Goal: Task Accomplishment & Management: Use online tool/utility

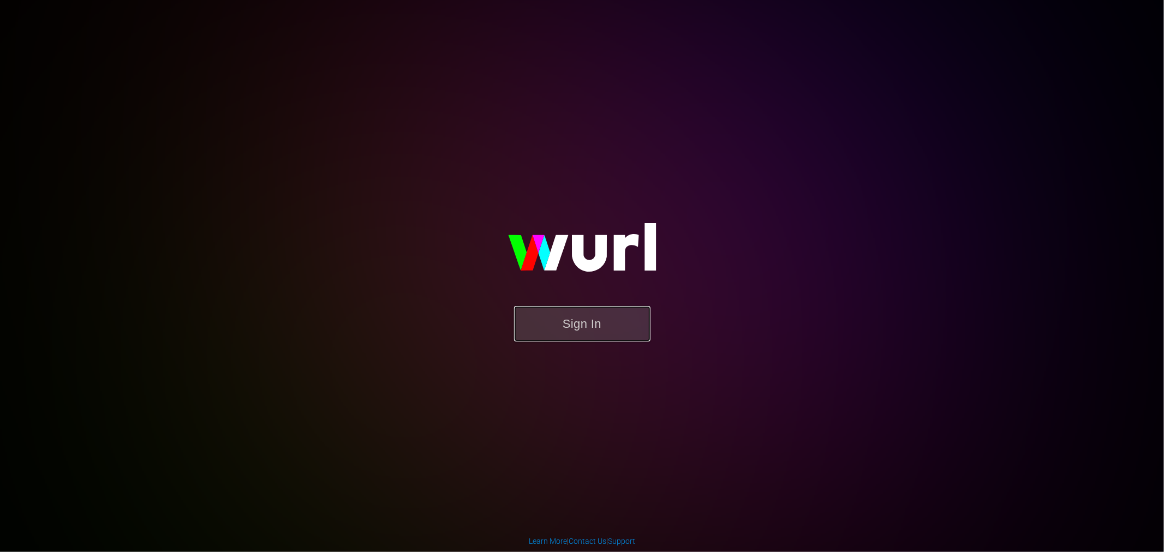
click at [615, 333] on button "Sign In" at bounding box center [582, 323] width 136 height 35
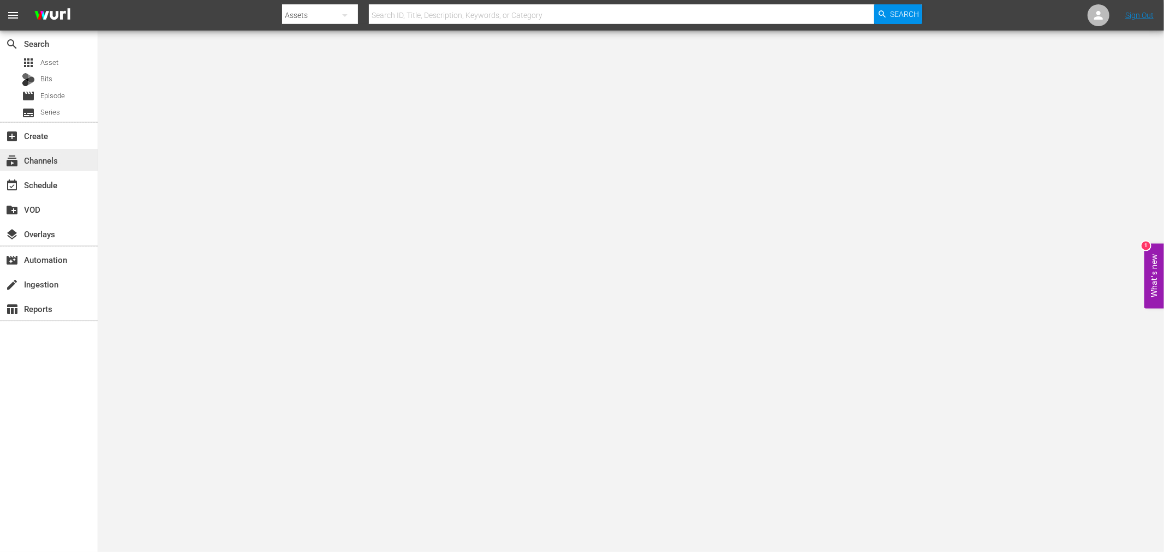
click at [39, 163] on div "subscriptions Channels" at bounding box center [30, 159] width 61 height 10
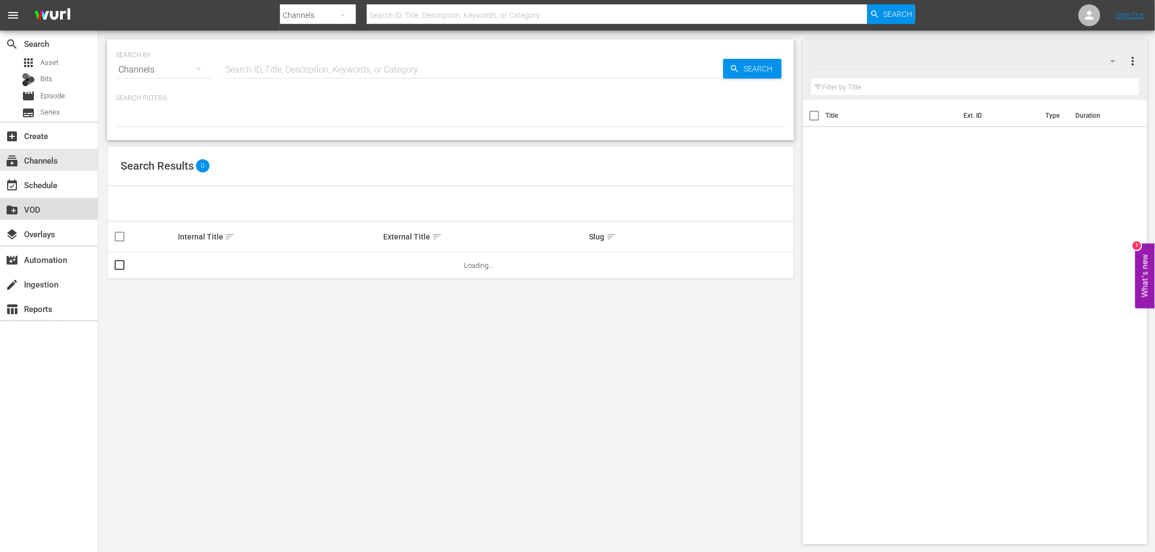
click at [41, 201] on div "create_new_folder VOD" at bounding box center [49, 209] width 98 height 22
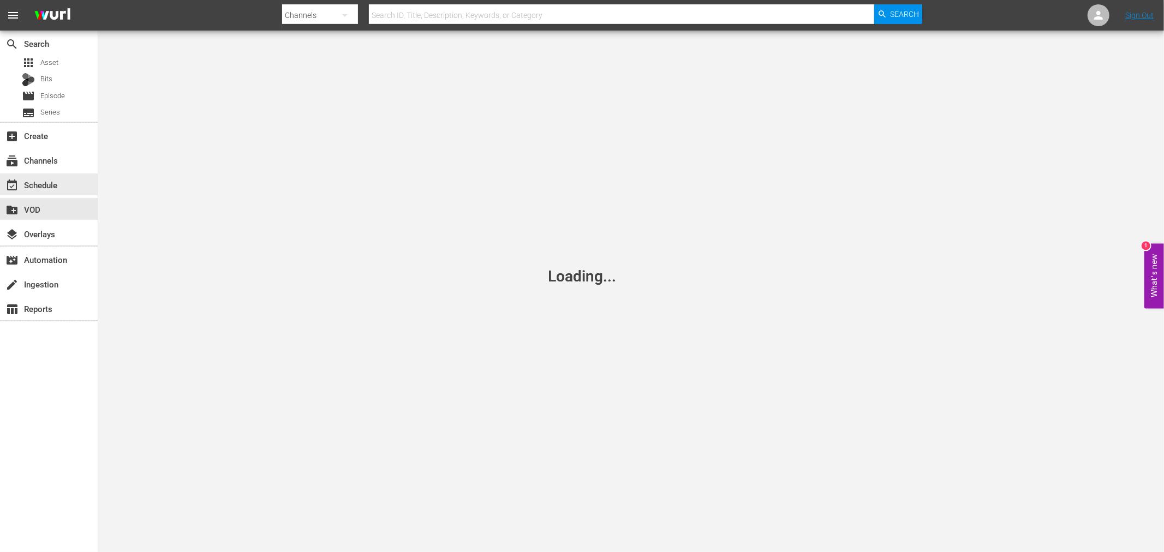
click at [41, 183] on div "event_available Schedule" at bounding box center [30, 183] width 61 height 10
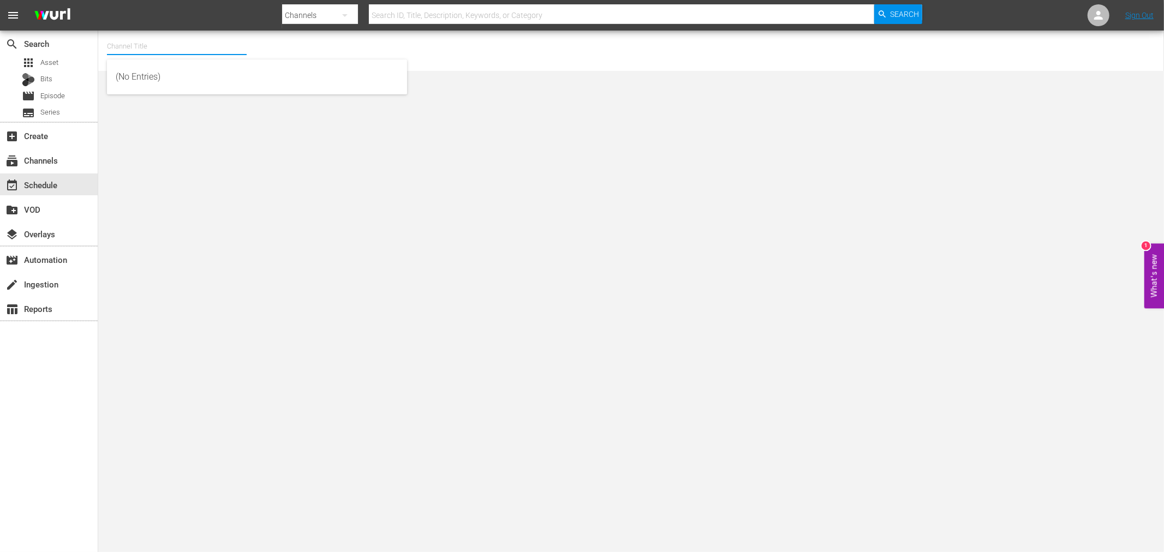
click at [145, 39] on input "text" at bounding box center [177, 46] width 140 height 26
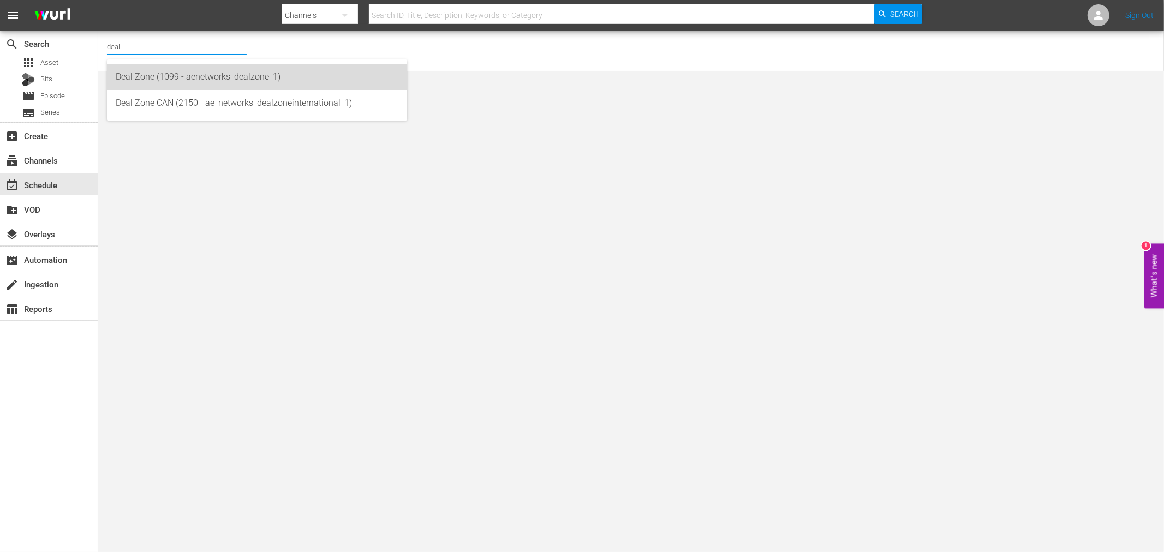
click at [171, 76] on div "Deal Zone (1099 - aenetworks_dealzone_1)" at bounding box center [257, 77] width 283 height 26
type input "Deal Zone (1099 - aenetworks_dealzone_1)"
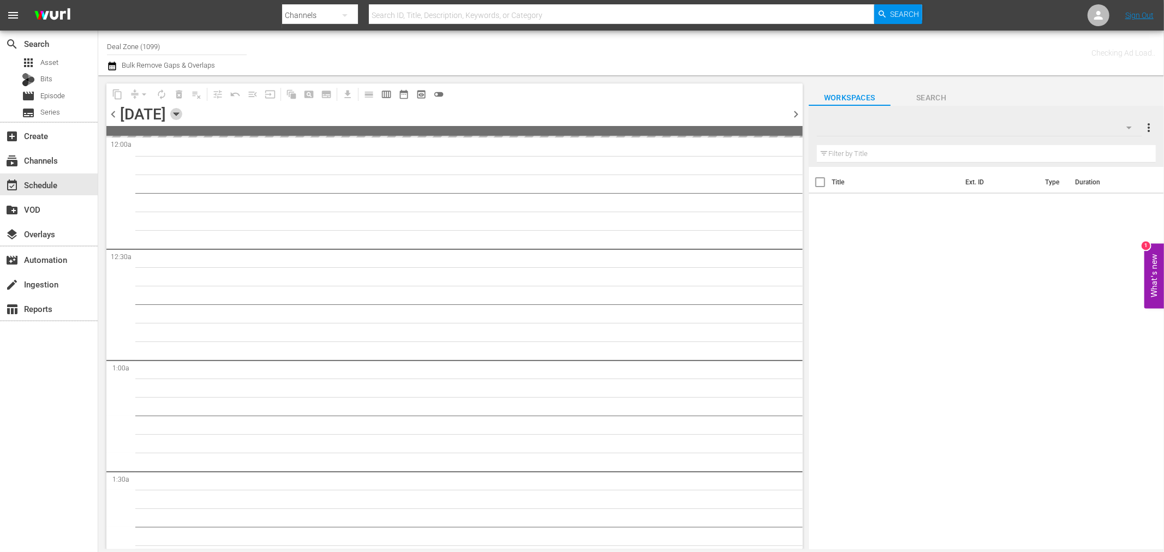
click at [182, 108] on icon "button" at bounding box center [176, 114] width 12 height 12
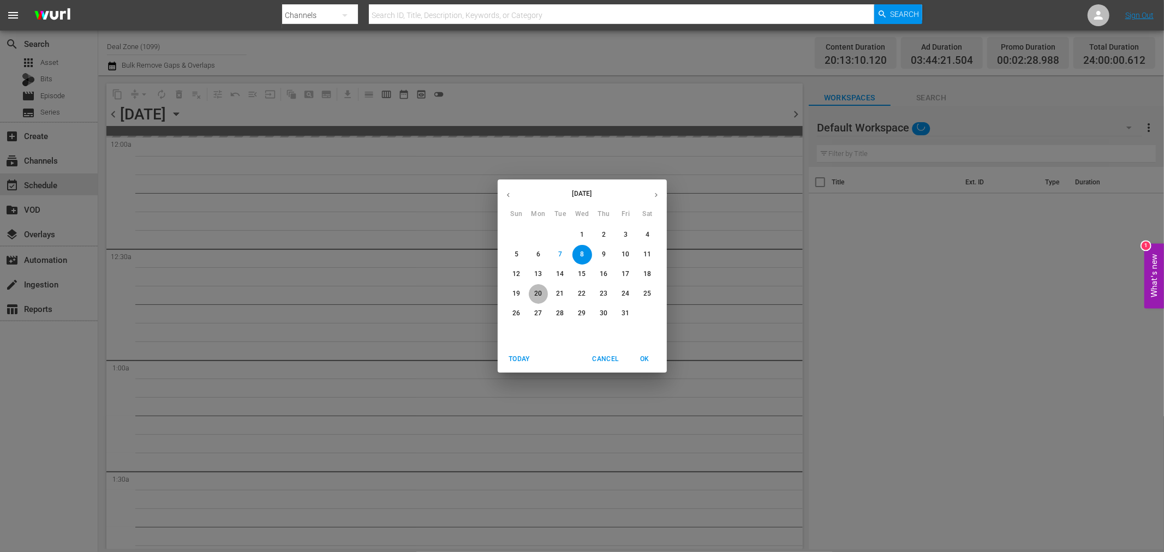
click at [534, 296] on p "20" at bounding box center [538, 293] width 8 height 9
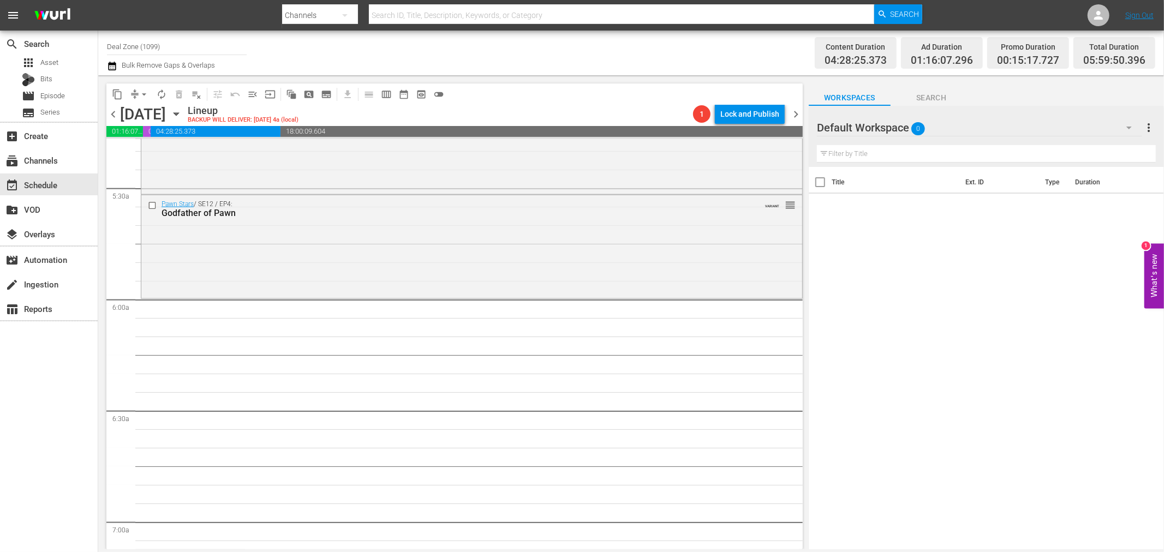
scroll to position [1152, 0]
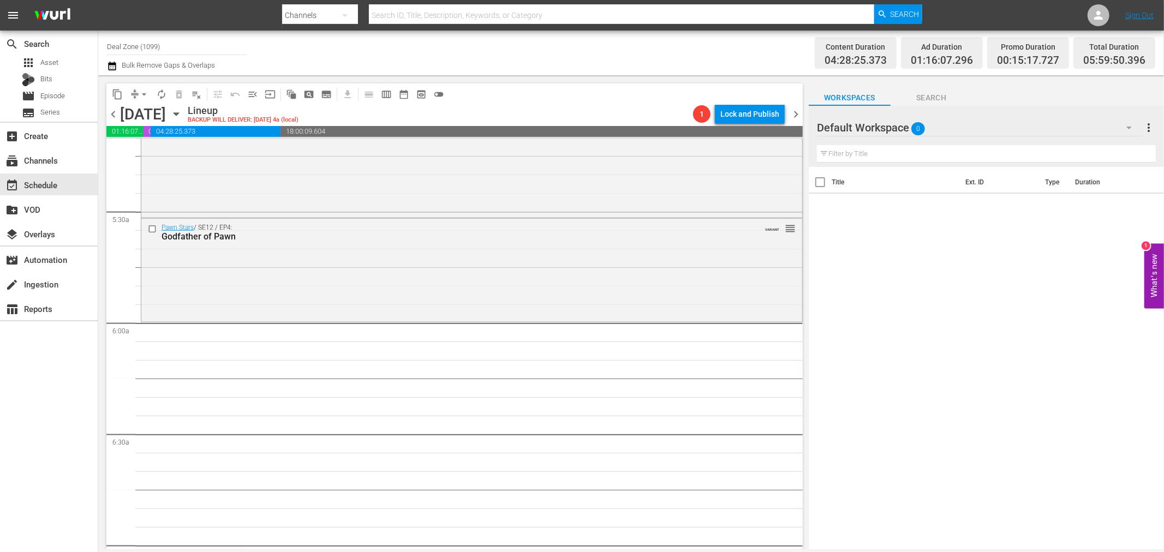
drag, startPoint x: 393, startPoint y: 278, endPoint x: 630, endPoint y: 177, distance: 258.2
click at [393, 278] on div "Pawn Stars / SE12 / EP4: Godfather of Pawn VARIANT reorder" at bounding box center [471, 269] width 661 height 101
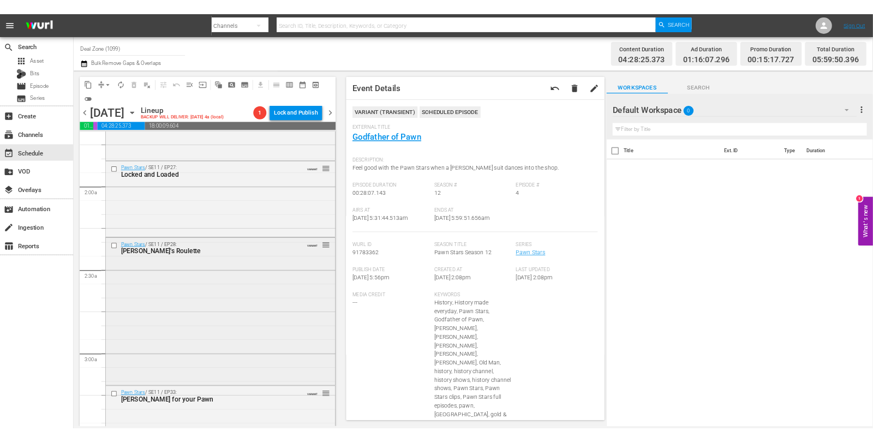
scroll to position [363, 0]
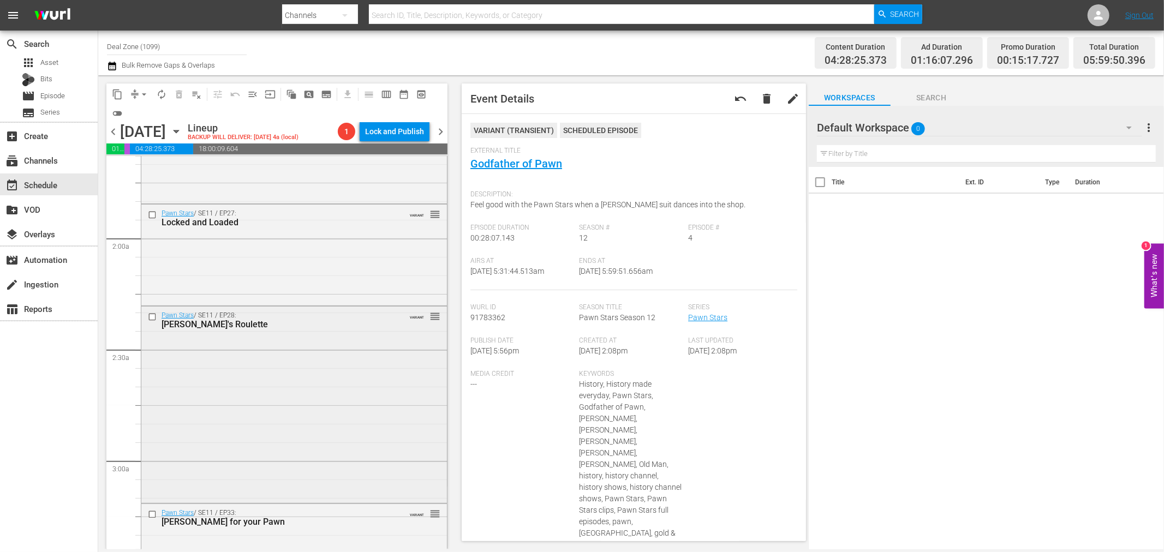
click at [311, 401] on div "Pawn Stars / SE11 / EP28: [PERSON_NAME]'s Roulette VARIANT reorder" at bounding box center [294, 404] width 306 height 194
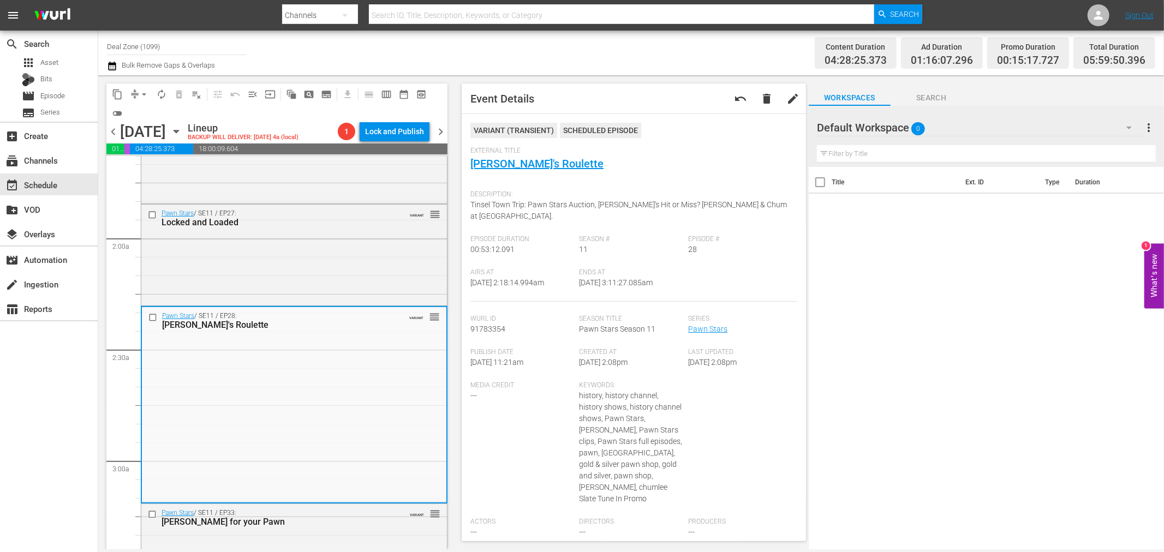
click at [139, 93] on span "arrow_drop_down" at bounding box center [144, 94] width 11 height 11
click at [146, 112] on li "Align to Midnight" at bounding box center [144, 116] width 115 height 18
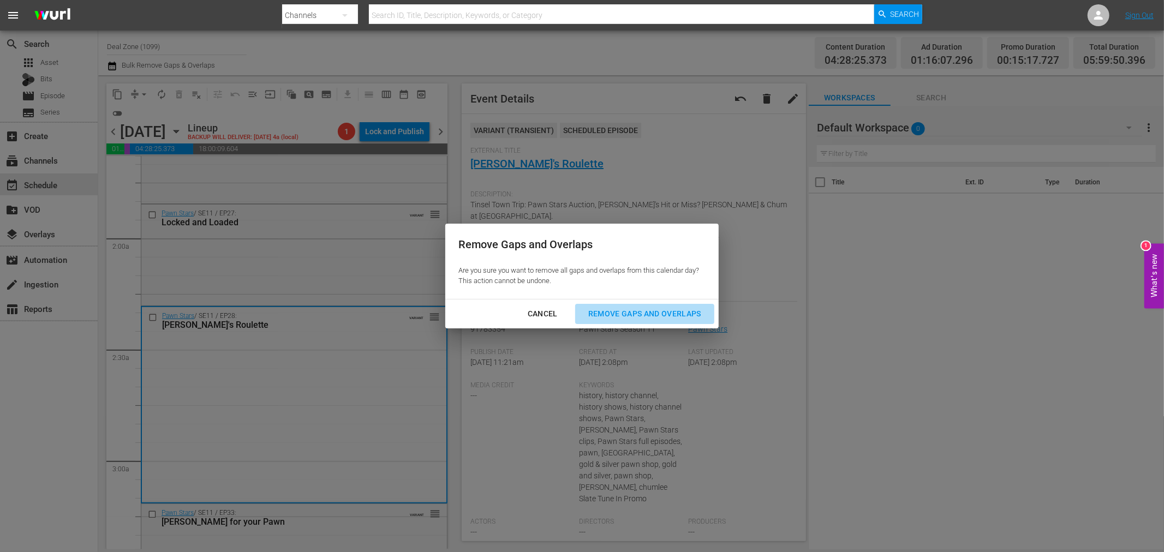
click at [640, 308] on div "Remove Gaps and Overlaps" at bounding box center [645, 314] width 130 height 14
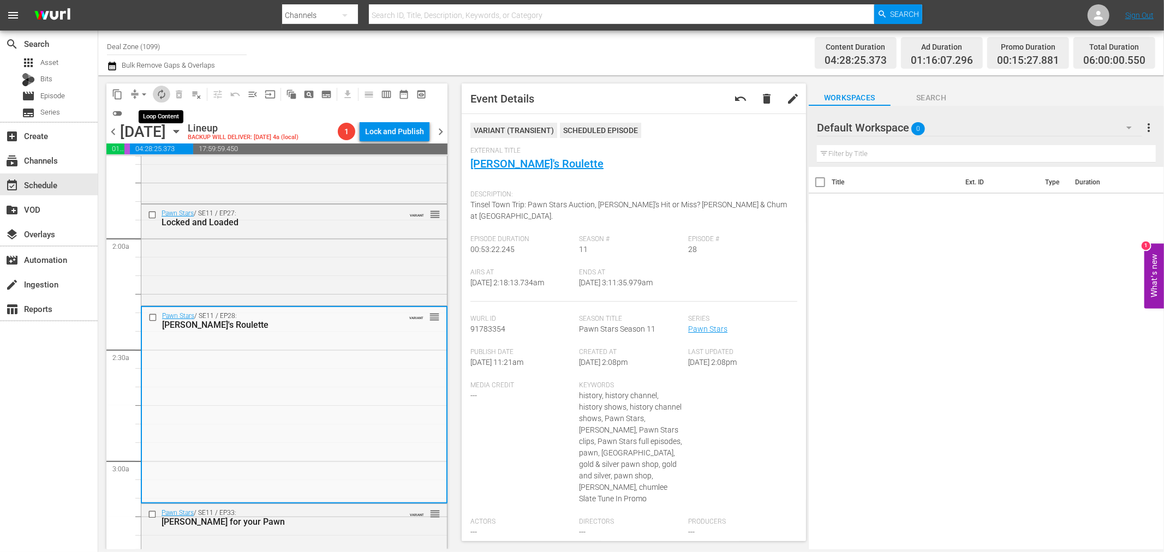
click at [166, 93] on span "autorenew_outlined" at bounding box center [161, 94] width 11 height 11
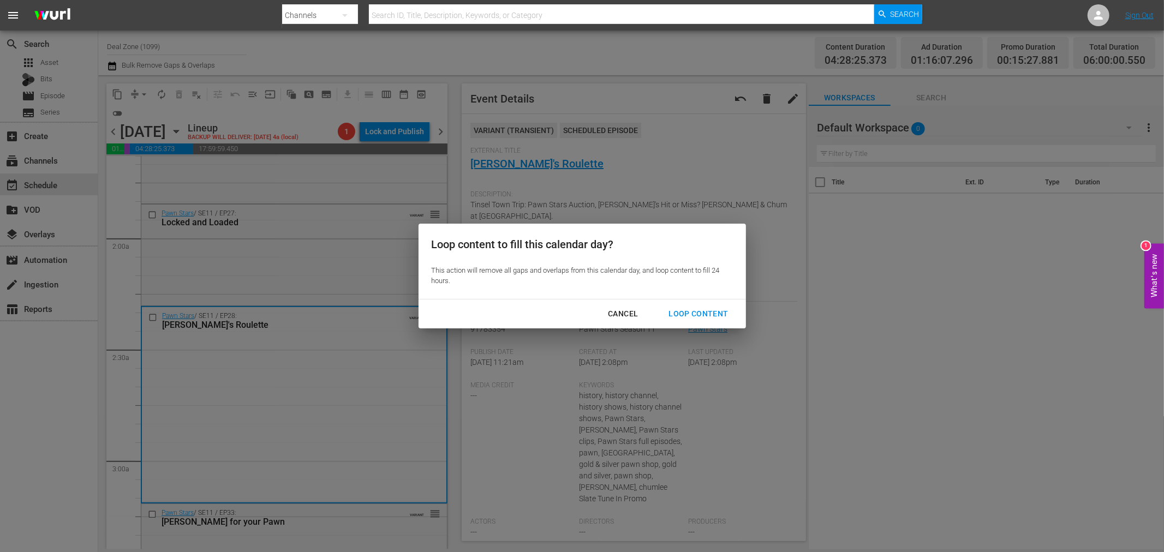
click at [730, 315] on div "Loop Content" at bounding box center [698, 314] width 77 height 14
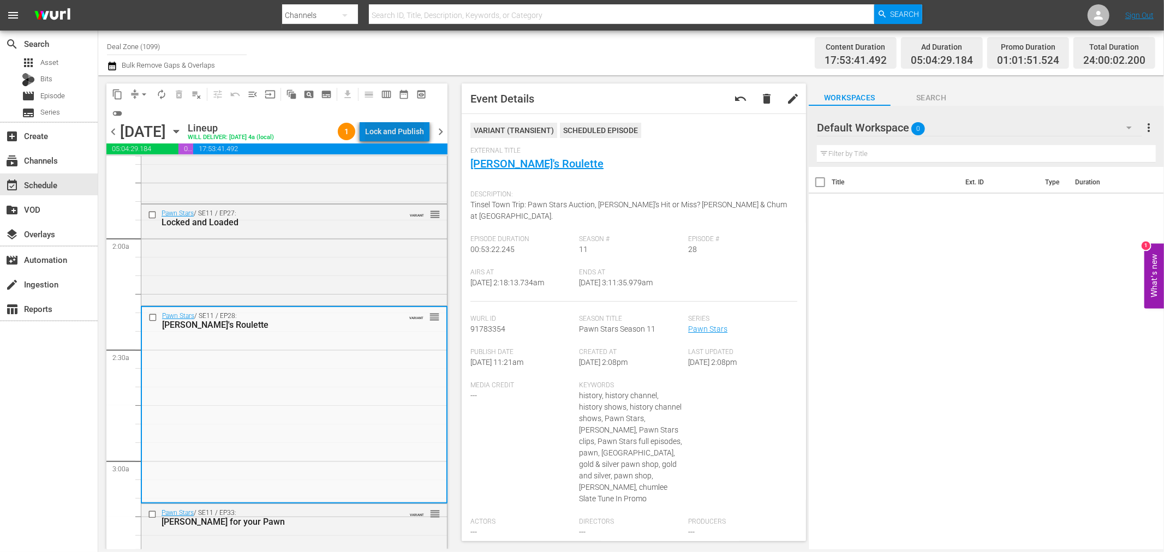
click at [421, 128] on div "Lock and Publish" at bounding box center [394, 132] width 59 height 20
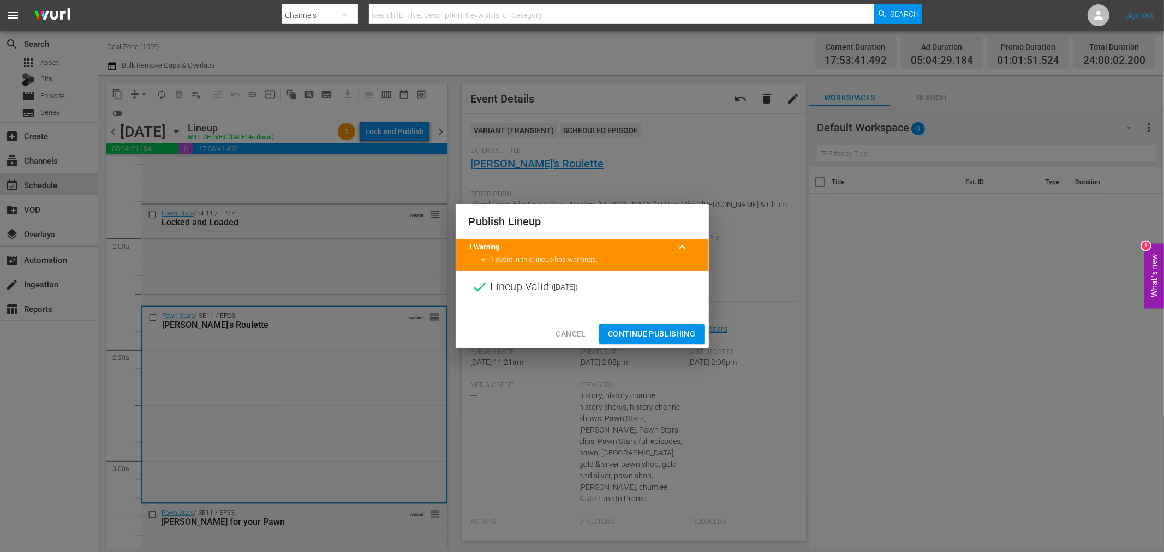
click at [671, 339] on span "Continue Publishing" at bounding box center [652, 334] width 88 height 14
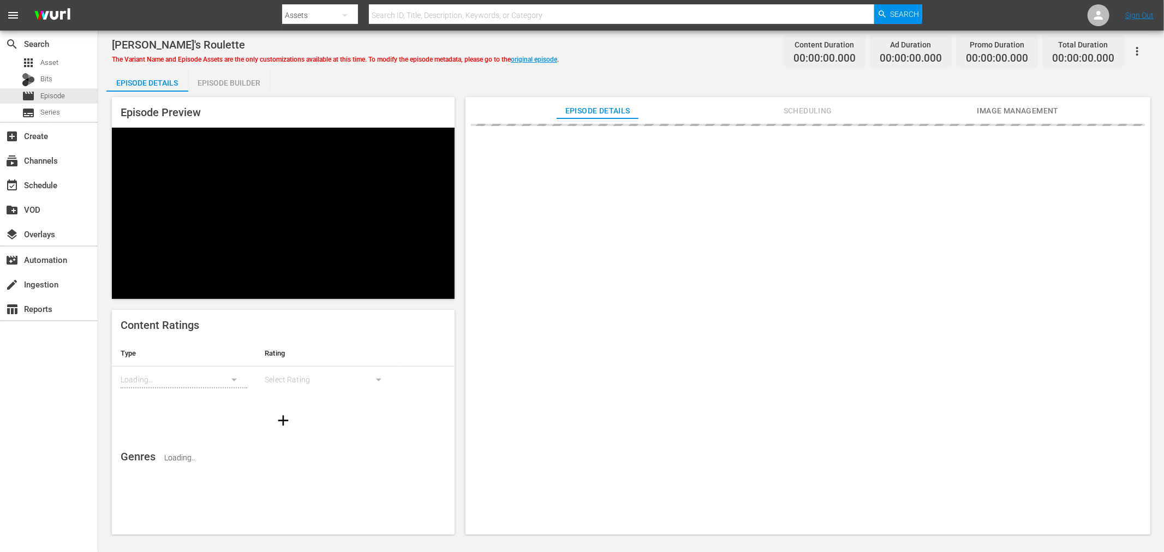
click at [232, 88] on div "Episode Builder" at bounding box center [229, 83] width 82 height 26
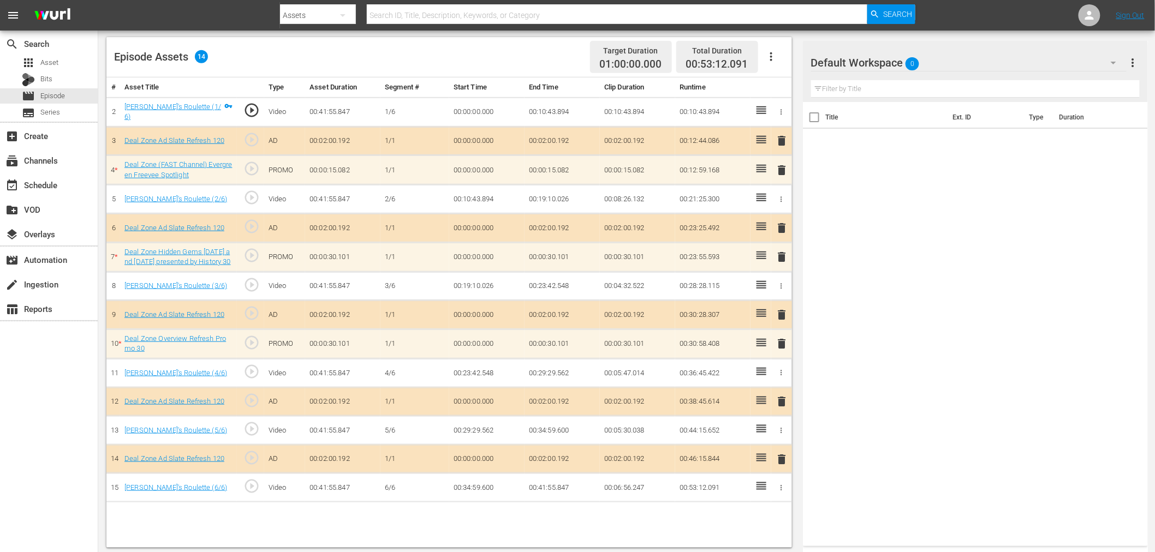
scroll to position [284, 0]
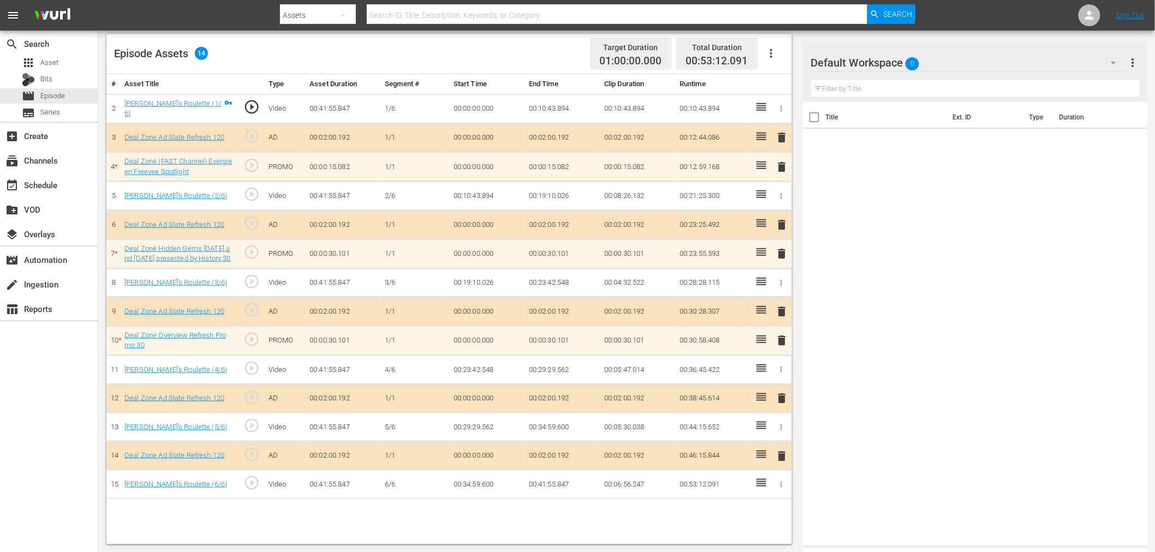
click at [952, 57] on div "Default Workspace 0" at bounding box center [968, 62] width 315 height 31
click at [870, 129] on div "Deal Zone (13)" at bounding box center [881, 128] width 114 height 17
